Goal: Feedback & Contribution: Leave review/rating

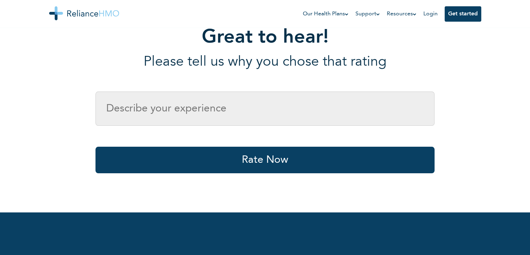
scroll to position [112, 0]
click at [234, 103] on input "text" at bounding box center [265, 108] width 339 height 34
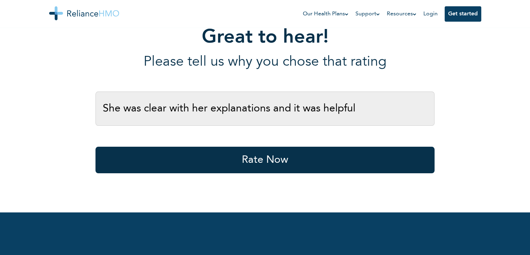
type input "She was clear with her explanations and it was helpful"
click at [262, 154] on button "Rate Now" at bounding box center [265, 159] width 339 height 27
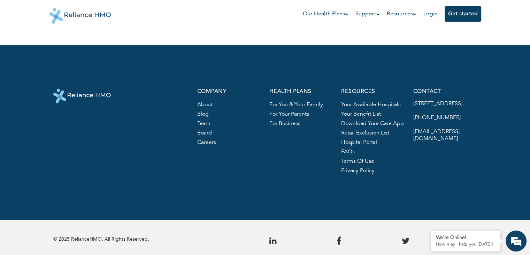
scroll to position [216, 0]
